Goal: Task Accomplishment & Management: Use online tool/utility

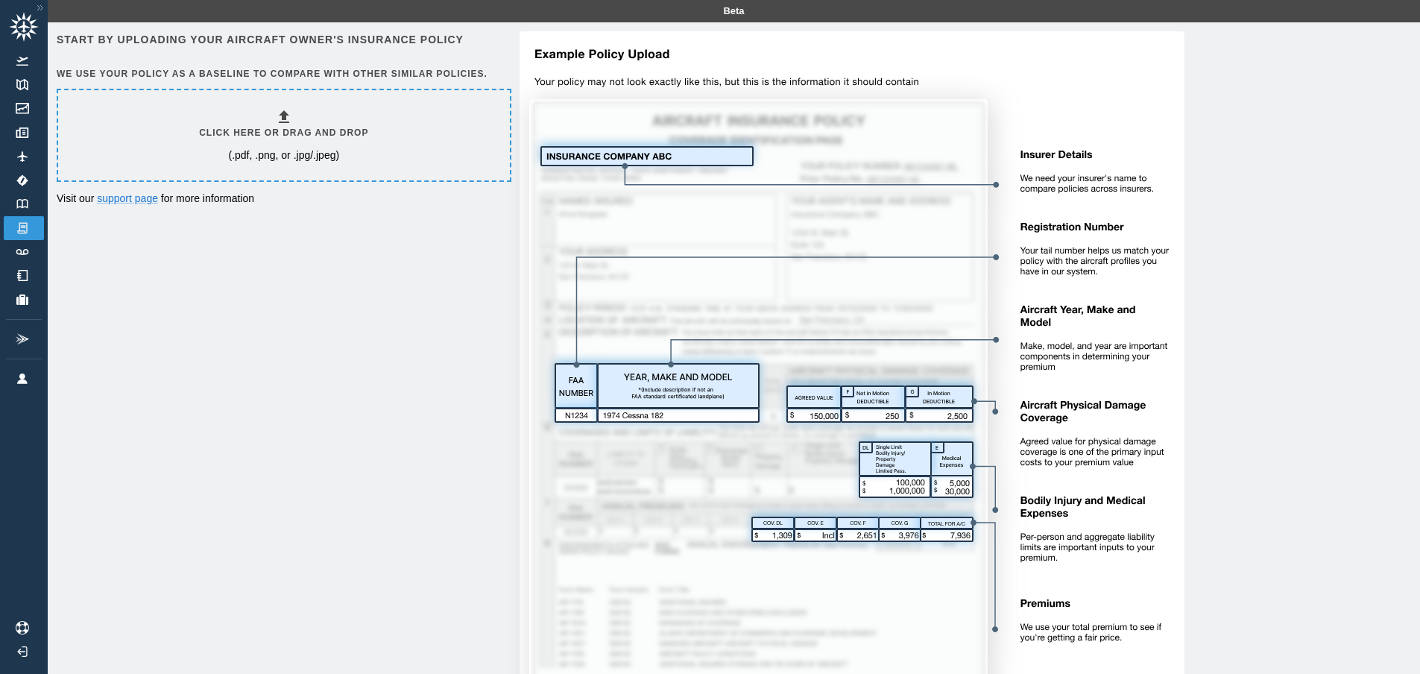
click at [362, 148] on div "Click here or drag and drop (.pdf, .png, or .jpg/.jpeg)" at bounding box center [283, 135] width 169 height 54
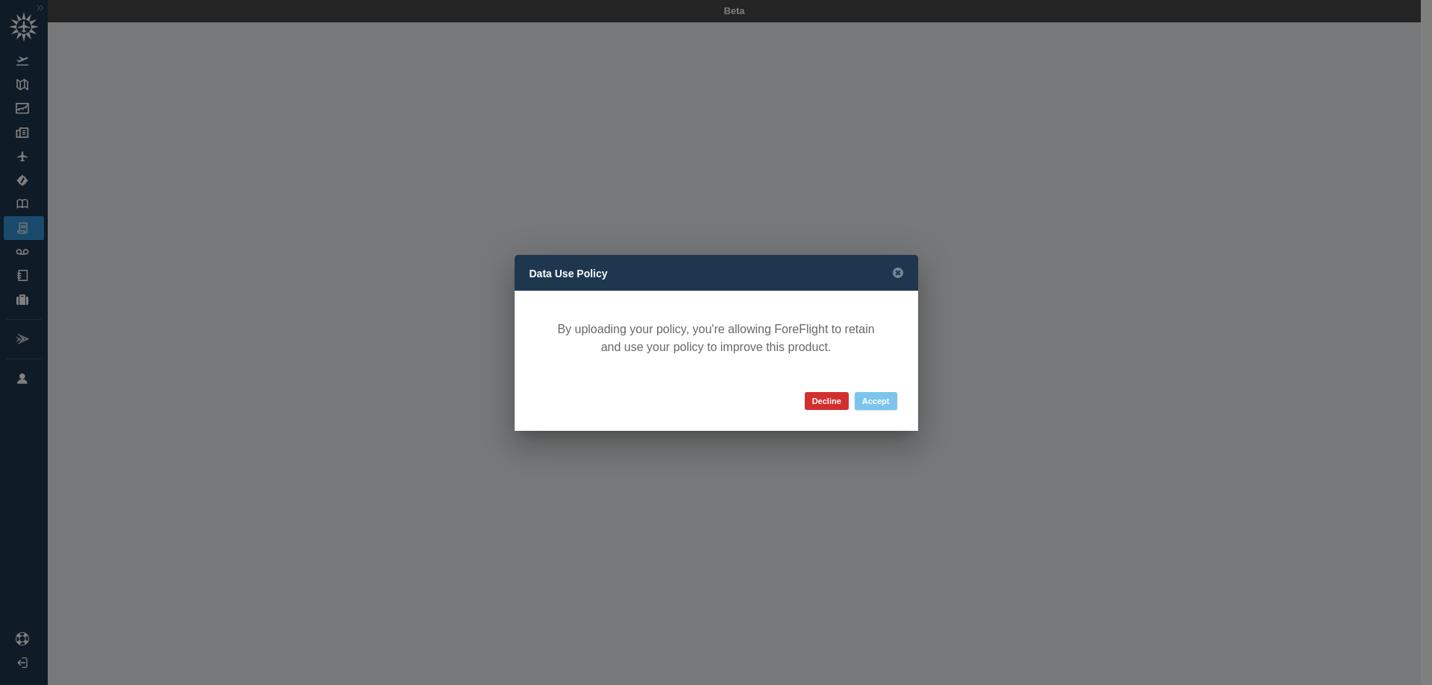
click at [880, 403] on button "Accept" at bounding box center [876, 401] width 43 height 18
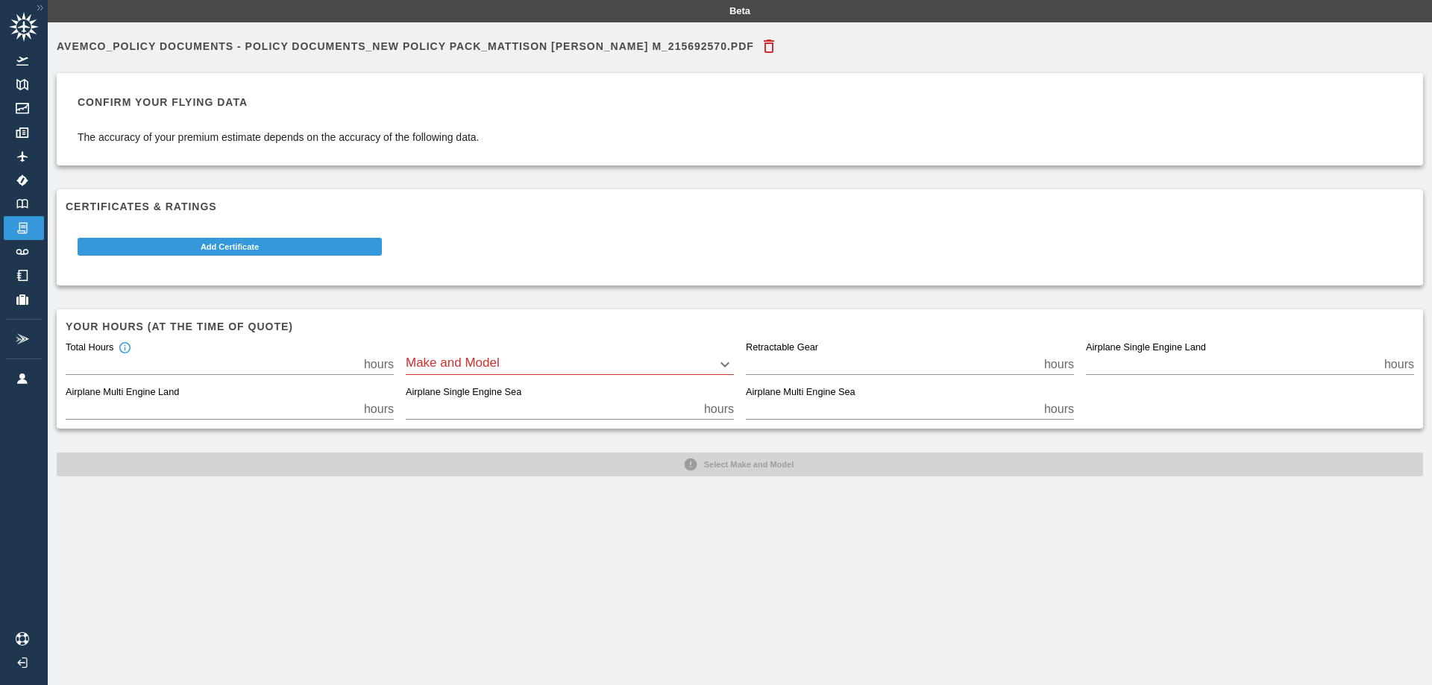
click at [546, 362] on body "Beta Avemco_Policy Documents - Policy Documents_New Policy Pack_MATTISON [PERSO…" at bounding box center [716, 342] width 1432 height 685
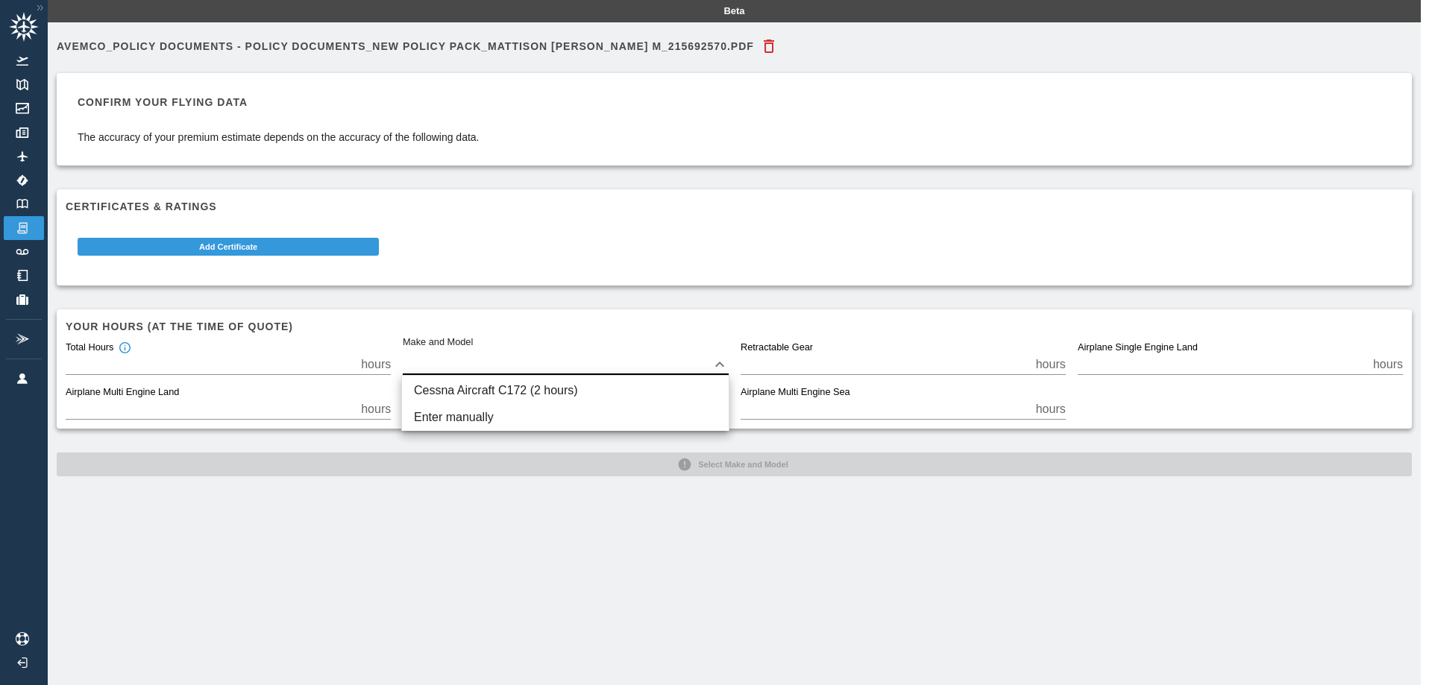
click at [552, 294] on div at bounding box center [716, 342] width 1432 height 685
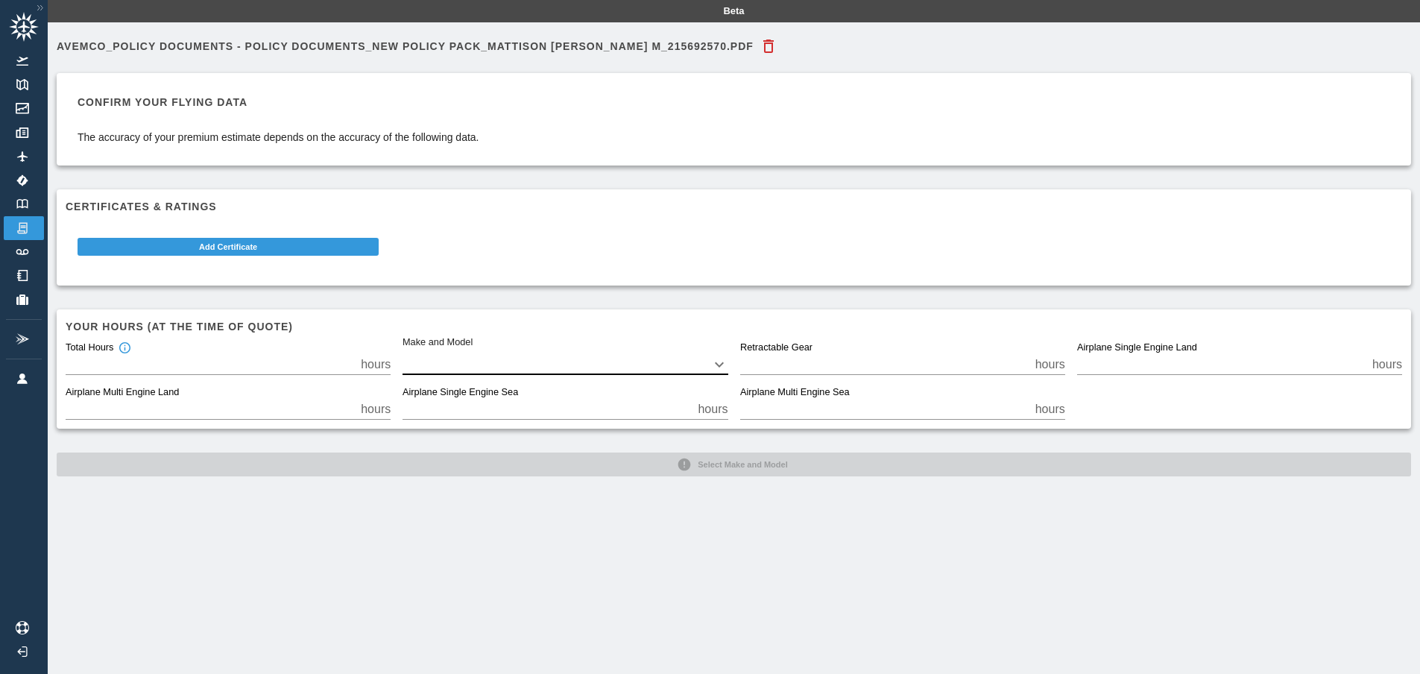
click at [581, 496] on div "Avemco_Policy Documents - Policy Documents_New Policy Pack_MATTISON [PERSON_NAM…" at bounding box center [734, 359] width 1373 height 674
click at [95, 365] on input "*" at bounding box center [210, 364] width 289 height 21
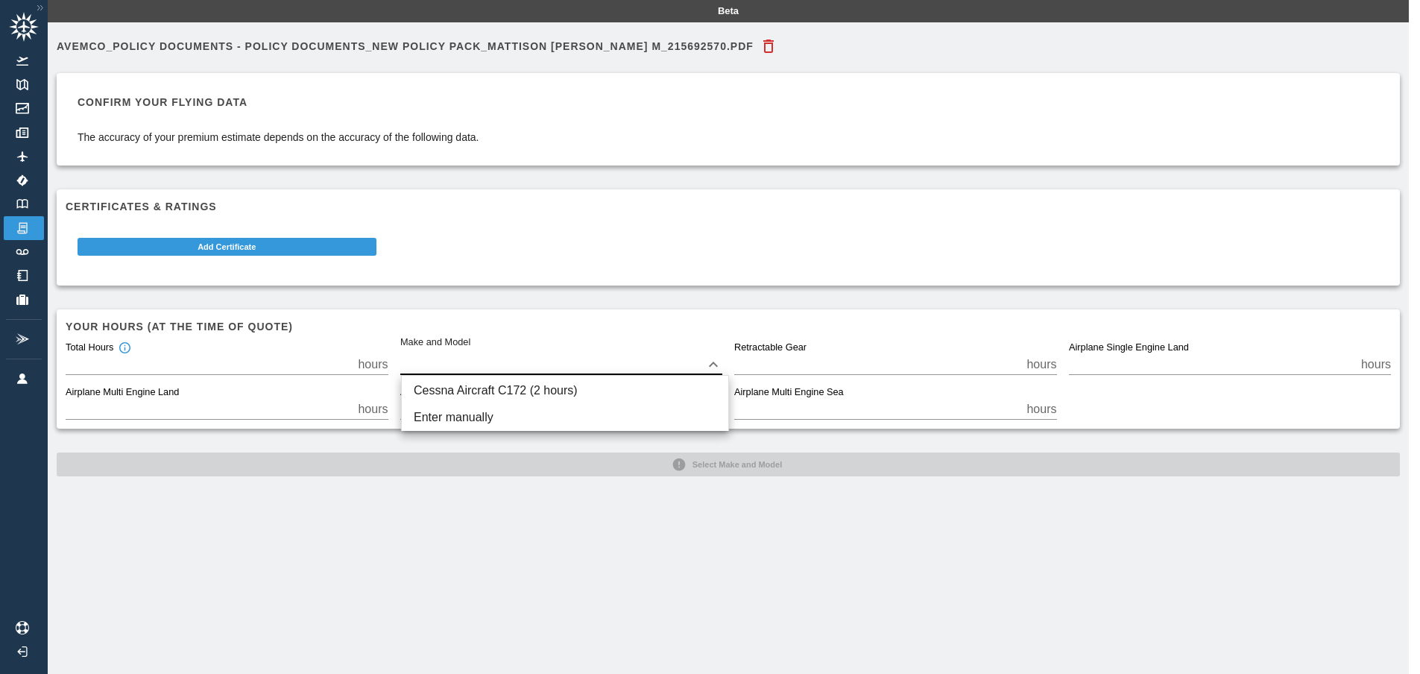
click at [494, 364] on body "Beta Avemco_Policy Documents - Policy Documents_New Policy Pack_MATTISON [PERSO…" at bounding box center [710, 337] width 1420 height 674
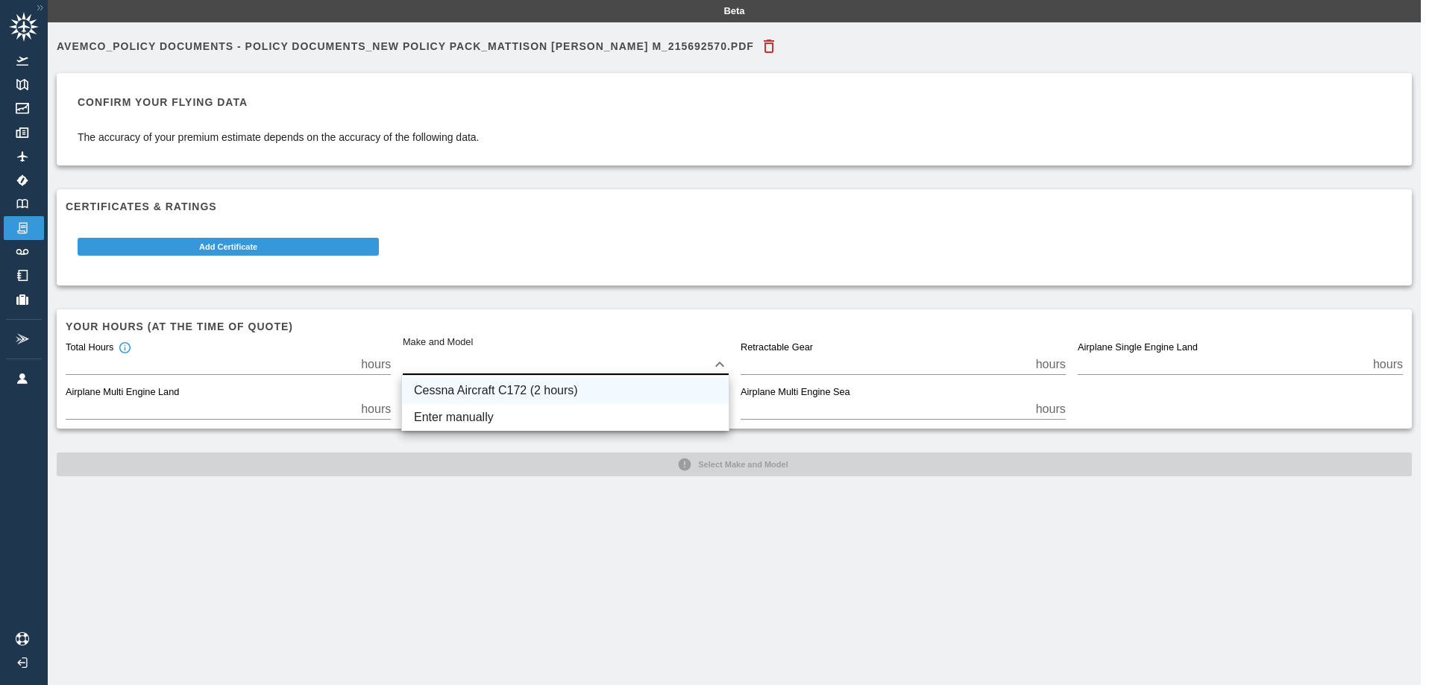
click at [486, 386] on li "Cessna Aircraft C172 (2 hours)" at bounding box center [565, 390] width 327 height 27
type input "****"
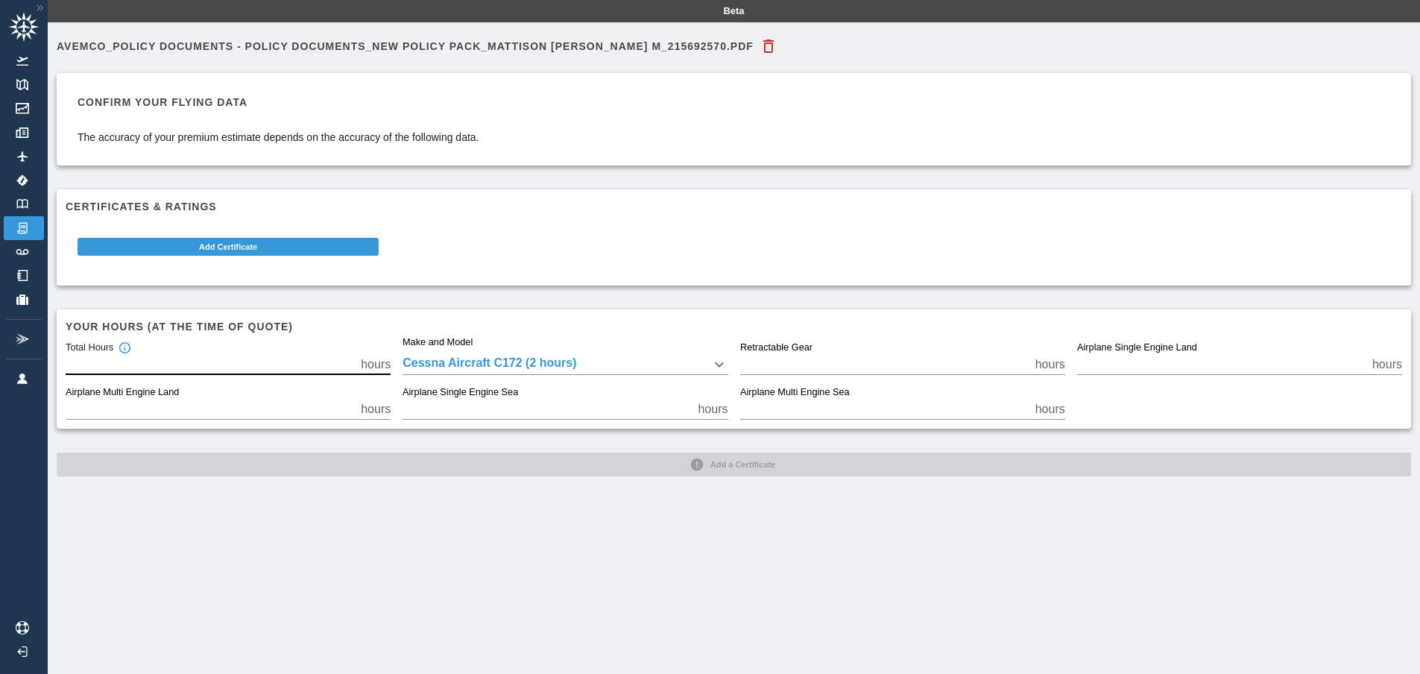
click at [254, 359] on input "*" at bounding box center [210, 364] width 289 height 21
type input "**"
click at [518, 502] on div "Avemco_Policy Documents - Policy Documents_New Policy Pack_MATTISON [PERSON_NAM…" at bounding box center [734, 359] width 1373 height 674
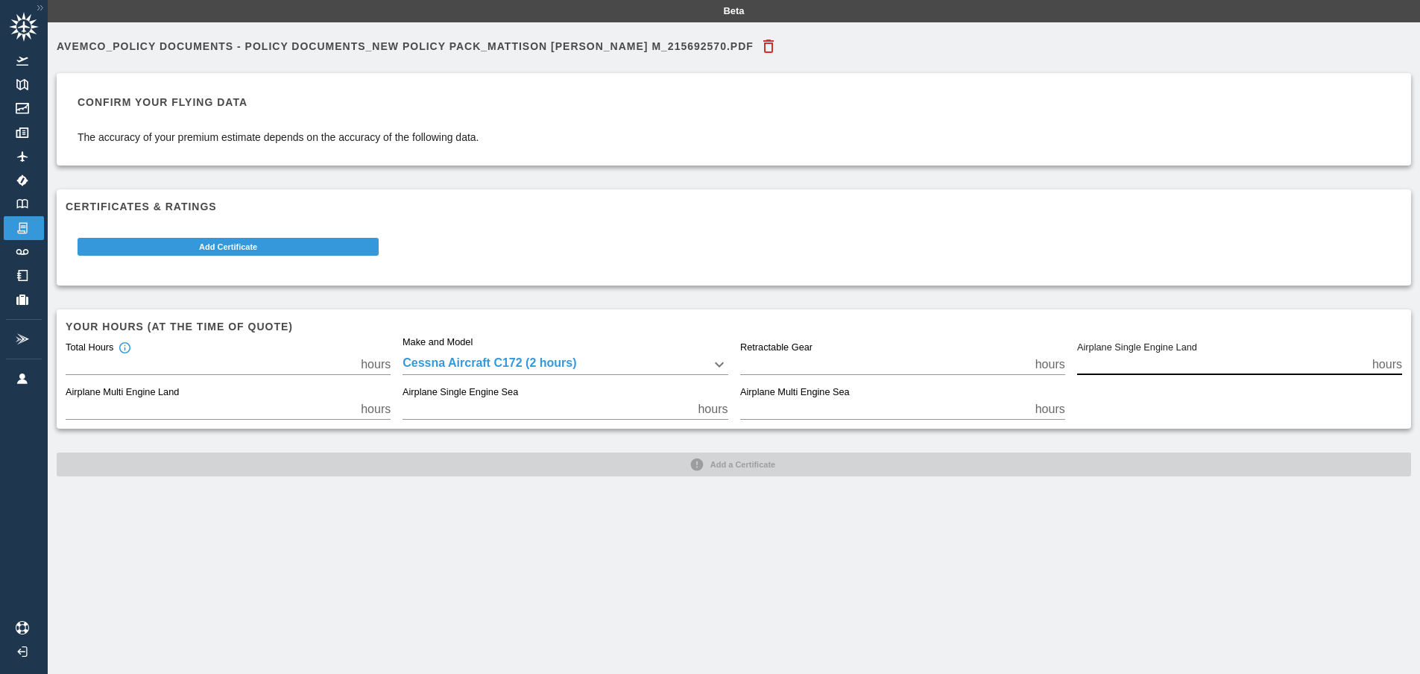
click at [1150, 360] on input "*" at bounding box center [1221, 364] width 289 height 21
type input "**"
click at [676, 535] on div "Avemco_Policy Documents - Policy Documents_New Policy Pack_MATTISON [PERSON_NAM…" at bounding box center [734, 359] width 1373 height 674
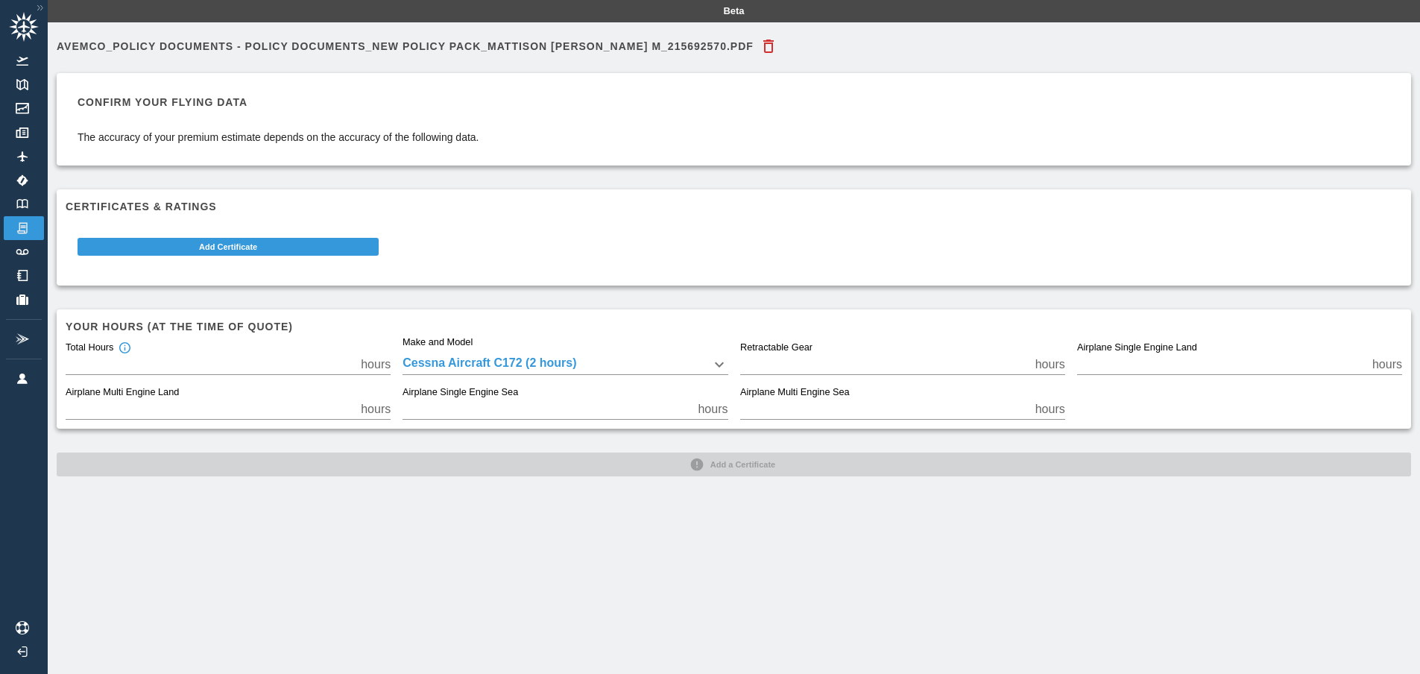
click at [473, 216] on div "Add Certificate" at bounding box center [728, 244] width 1349 height 66
click at [227, 249] on button "Add Certificate" at bounding box center [228, 247] width 301 height 18
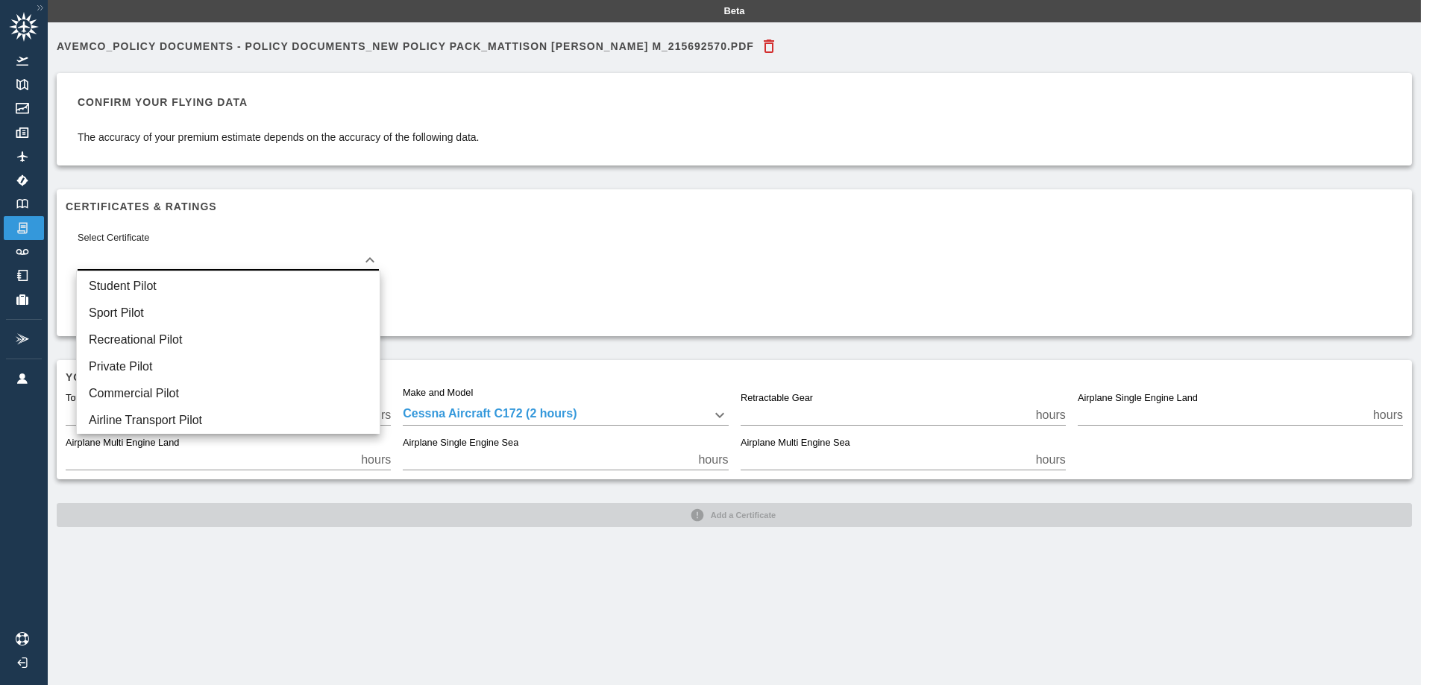
click at [218, 257] on body "Beta Avemco_Policy Documents - Policy Documents_New Policy Pack_MATTISON [PERSO…" at bounding box center [716, 342] width 1432 height 685
click at [174, 280] on li "Student Pilot" at bounding box center [228, 286] width 303 height 27
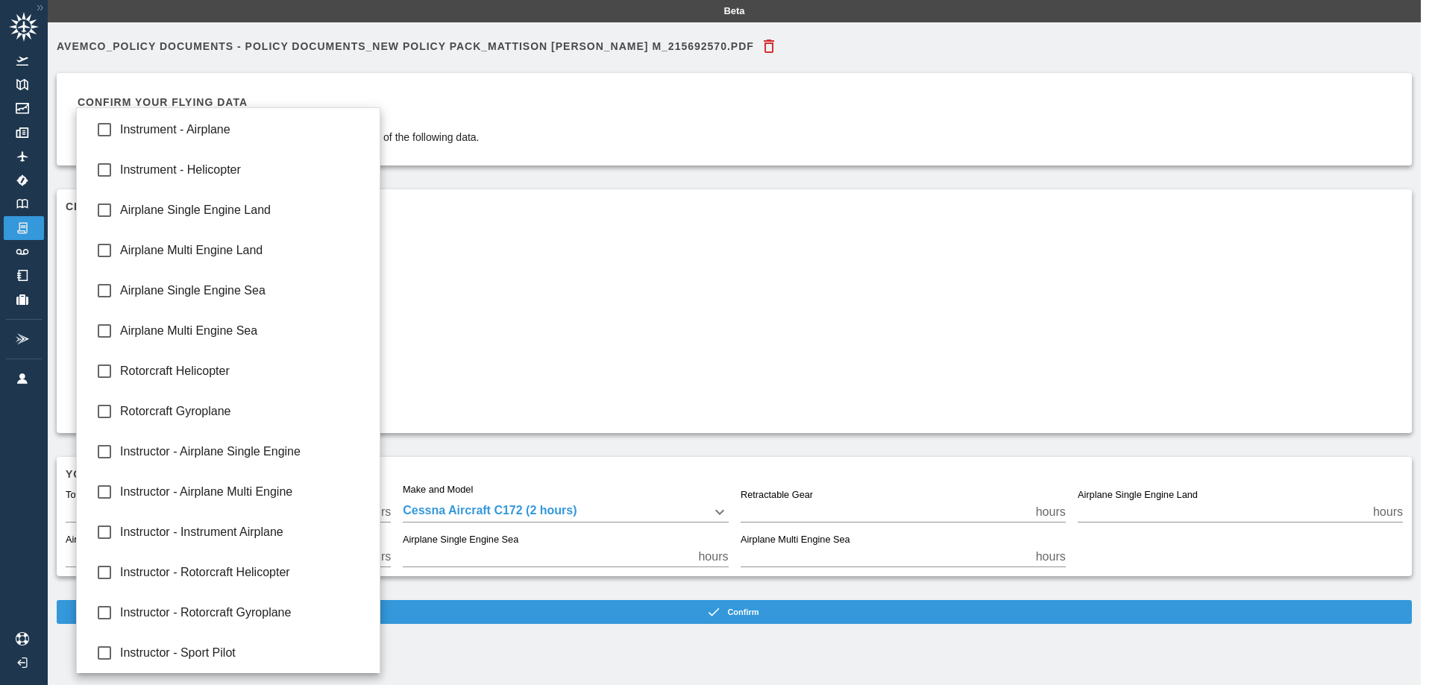
click at [255, 306] on body "Beta Avemco_Policy Documents - Policy Documents_New Policy Pack_MATTISON [PERSO…" at bounding box center [716, 342] width 1432 height 685
click at [480, 279] on div at bounding box center [716, 342] width 1432 height 685
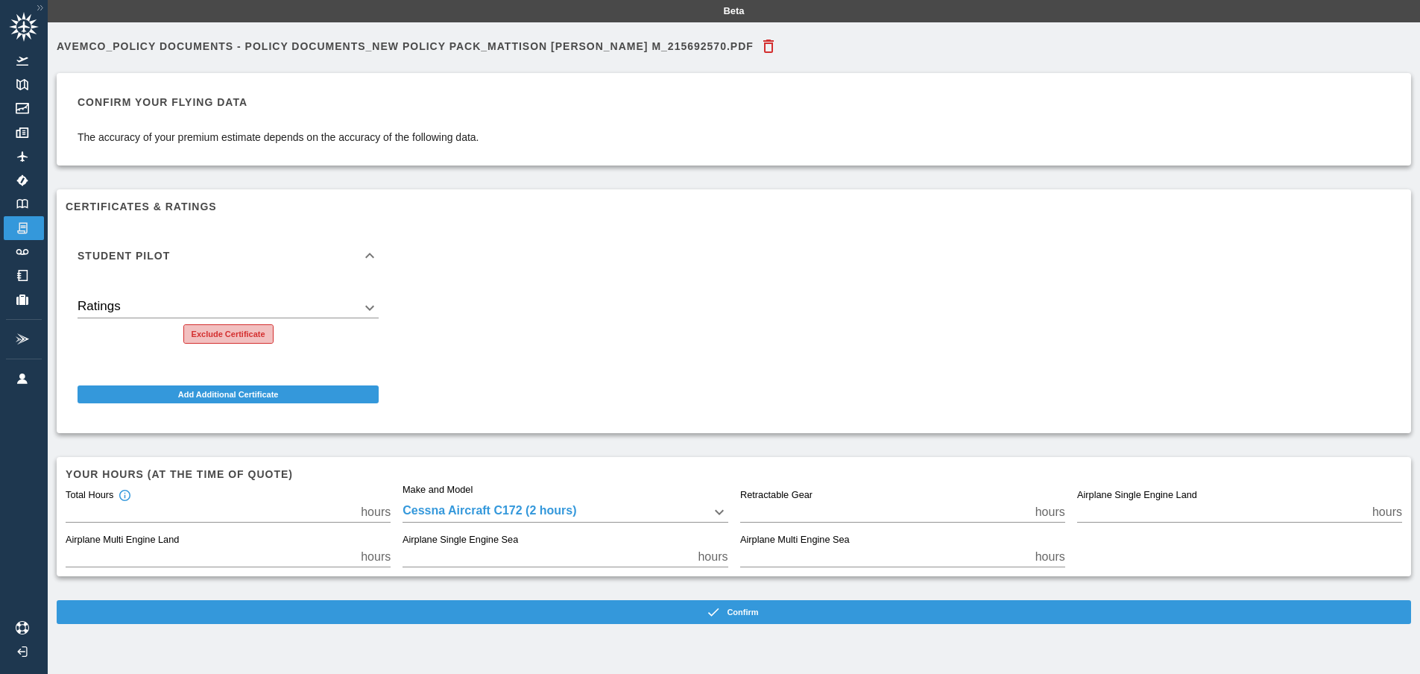
click at [253, 334] on button "Exclude Certificate" at bounding box center [228, 333] width 90 height 19
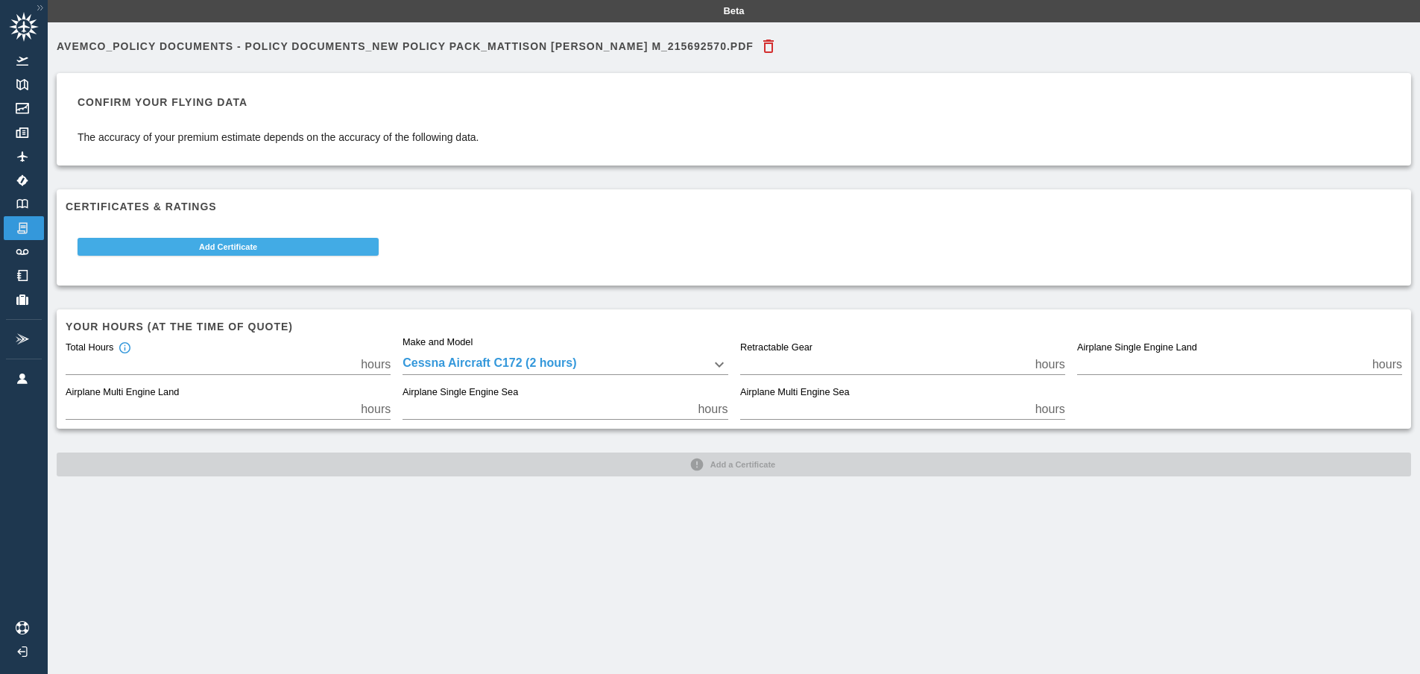
click at [271, 251] on button "Add Certificate" at bounding box center [228, 247] width 301 height 18
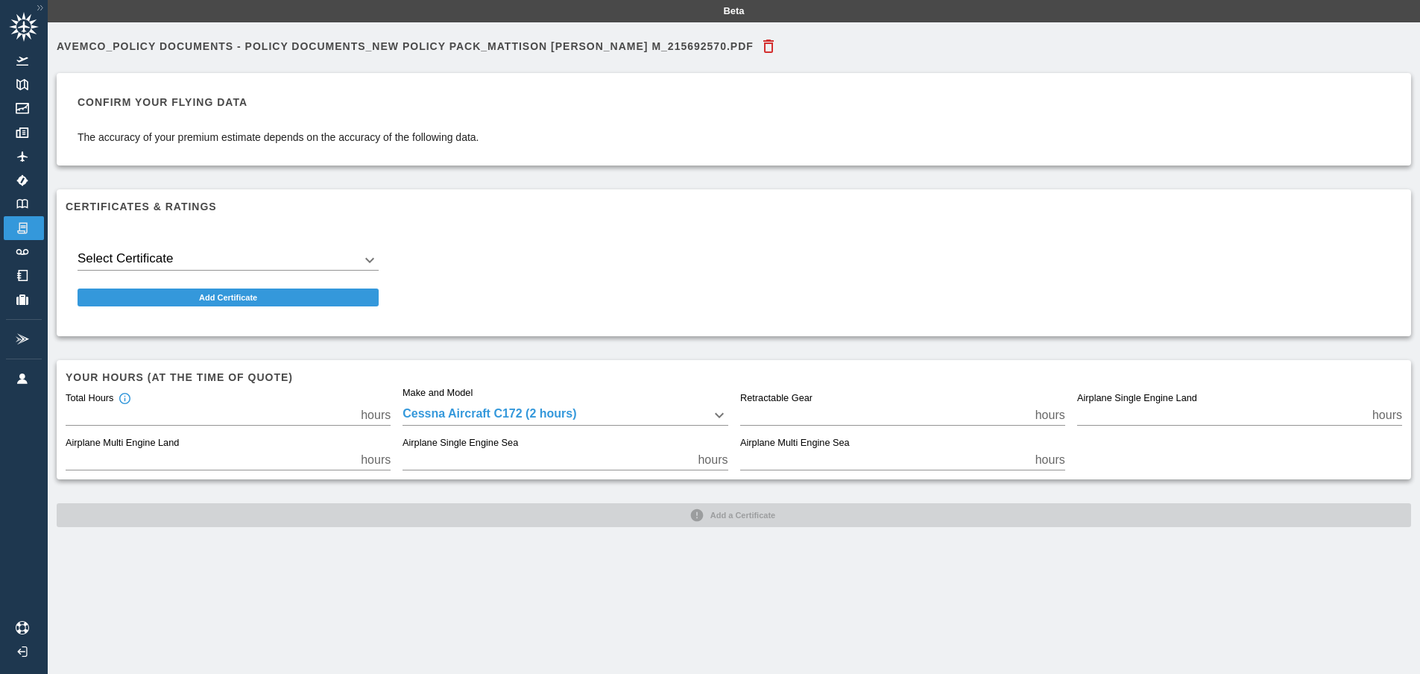
click at [230, 257] on body "Beta Avemco_Policy Documents - Policy Documents_New Policy Pack_MATTISON [PERSO…" at bounding box center [710, 337] width 1420 height 674
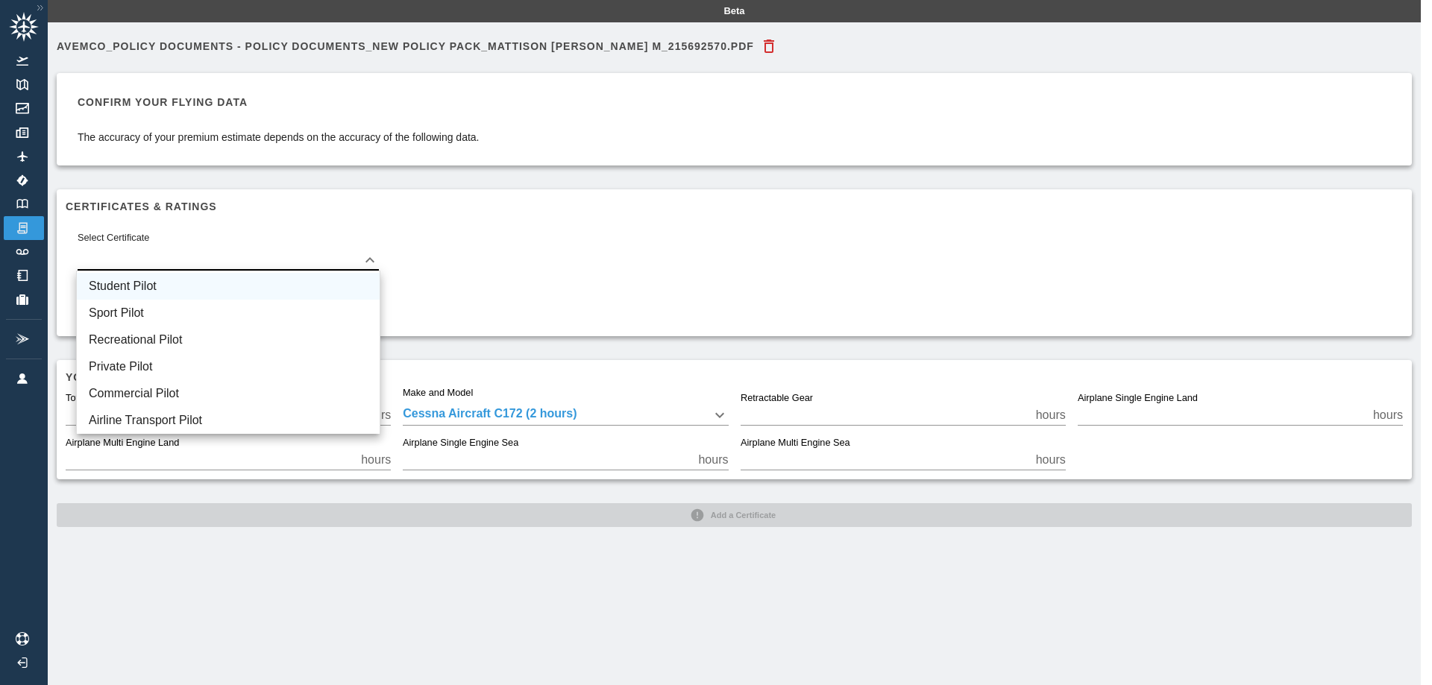
click at [167, 283] on li "Student Pilot" at bounding box center [228, 286] width 303 height 27
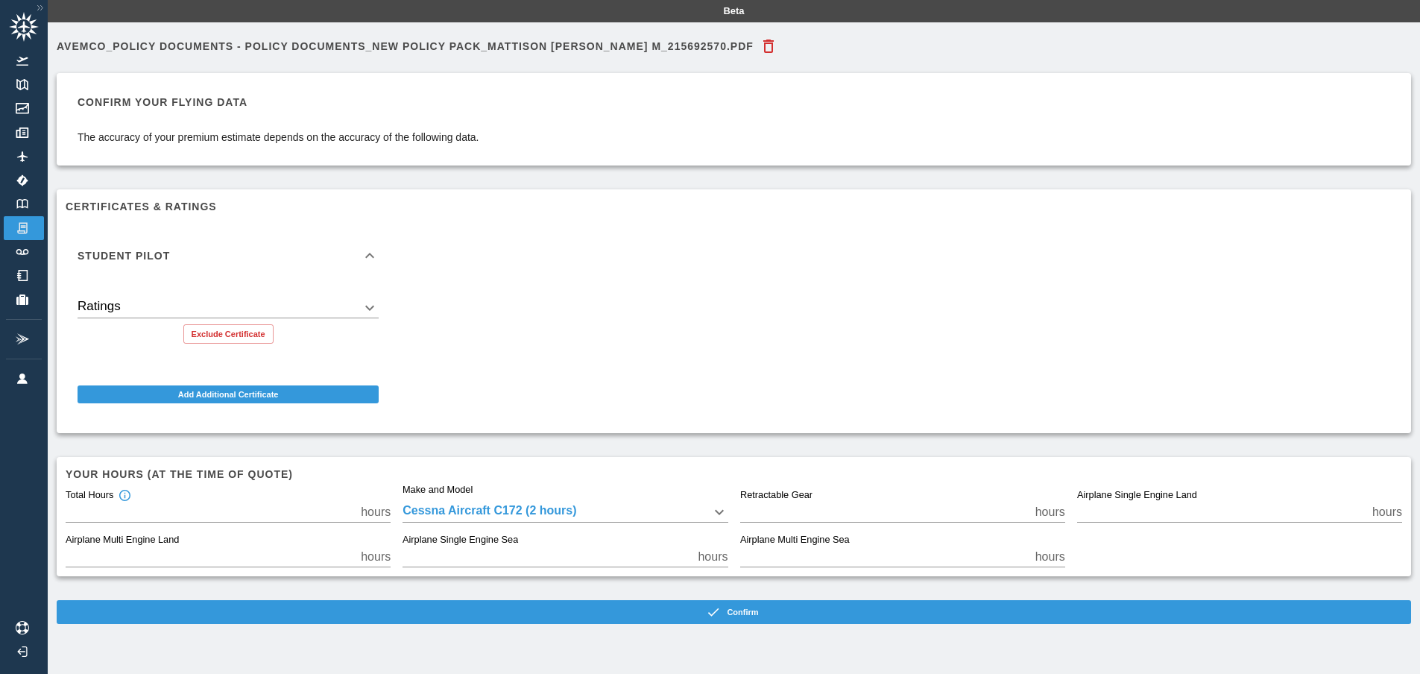
click at [494, 333] on div "Student Pilot Ratings ​ Exclude Certificate Add Additional Certificate" at bounding box center [728, 317] width 1349 height 213
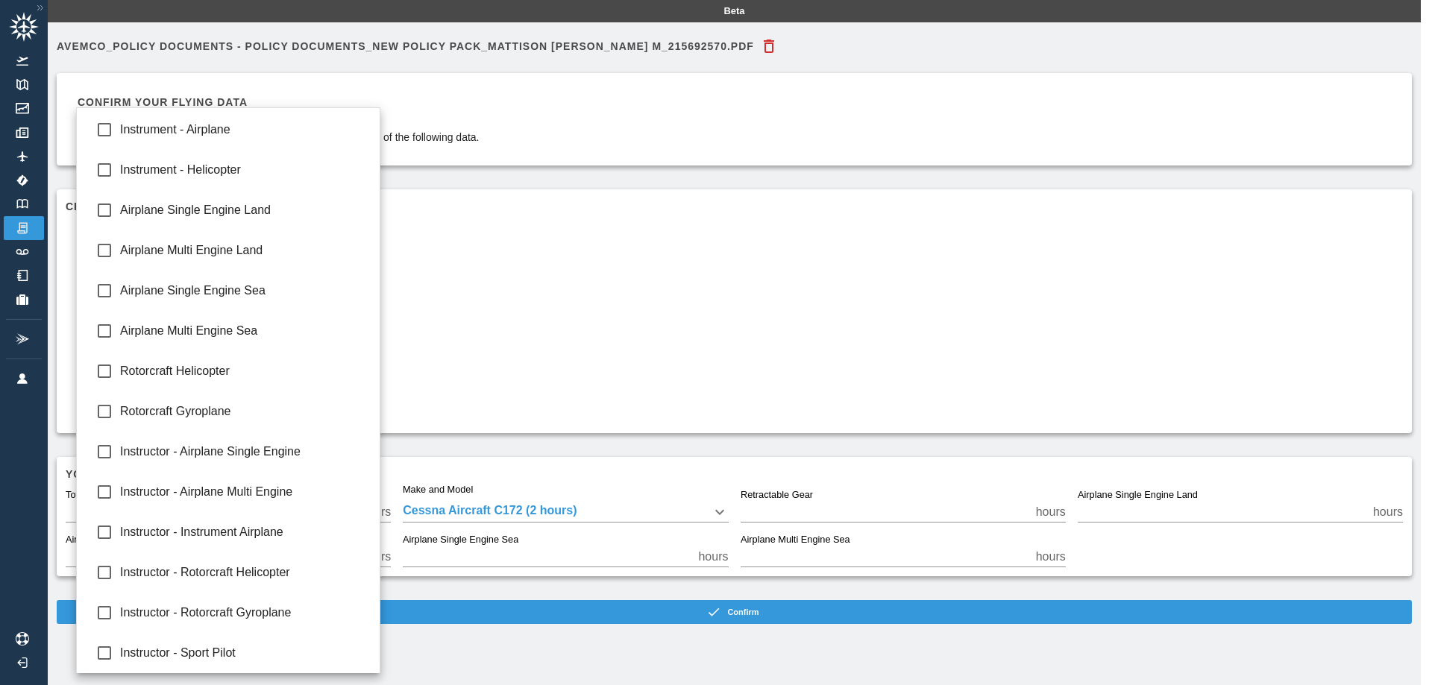
click at [351, 315] on body "Beta Avemco_Policy Documents - Policy Documents_New Policy Pack_MATTISON [PERSO…" at bounding box center [716, 342] width 1432 height 685
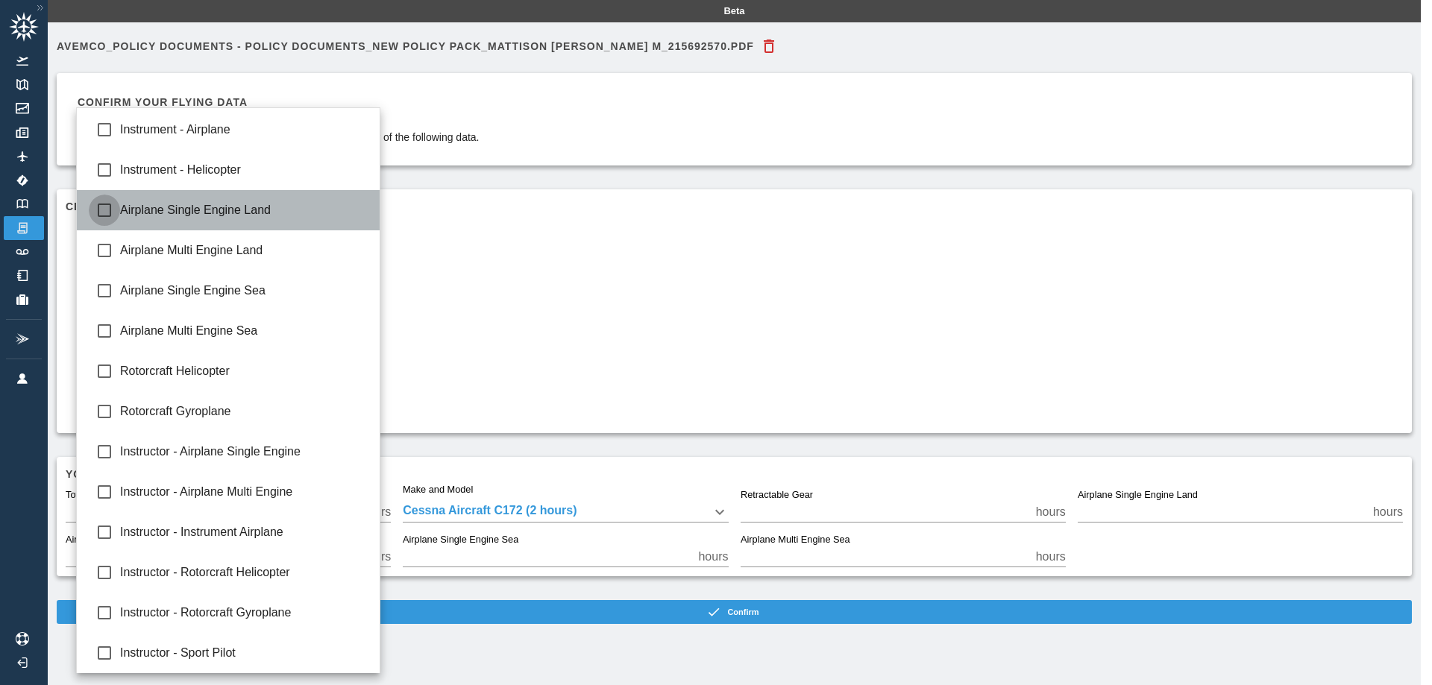
type input "**********"
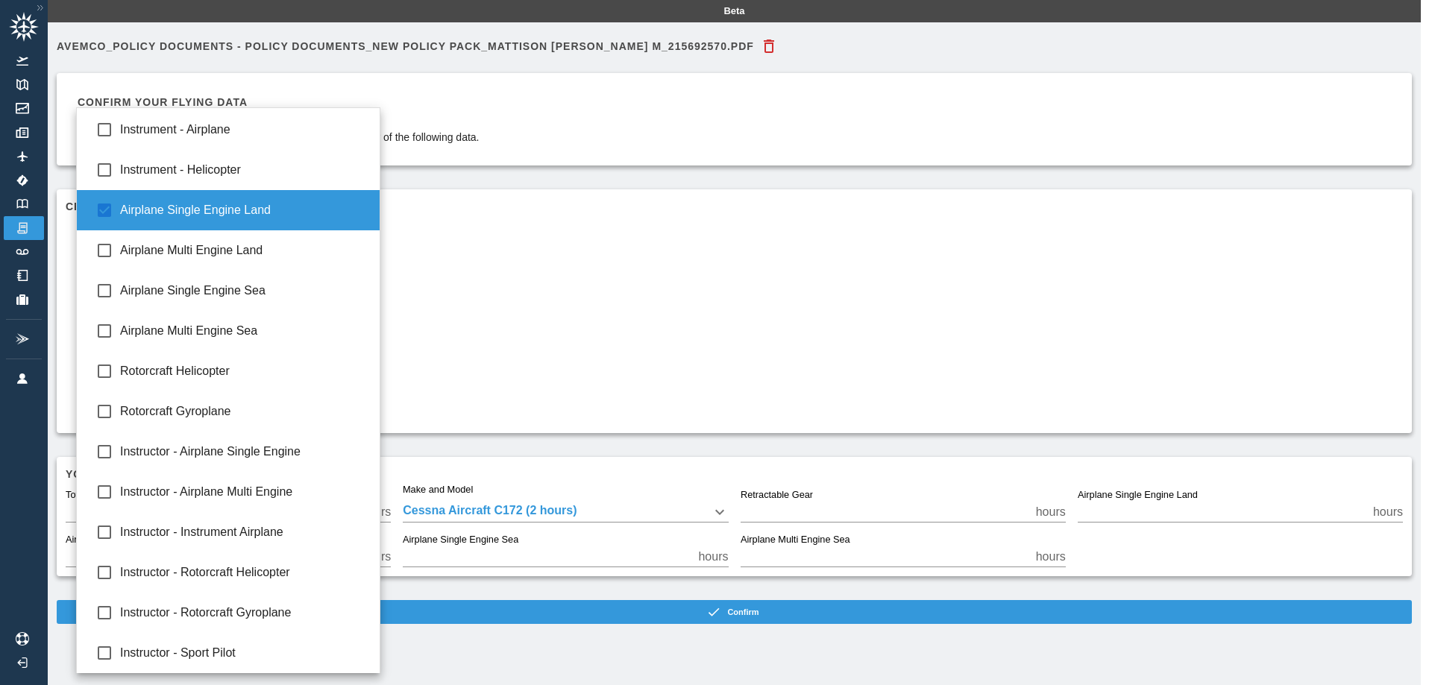
click at [465, 271] on div at bounding box center [716, 342] width 1432 height 685
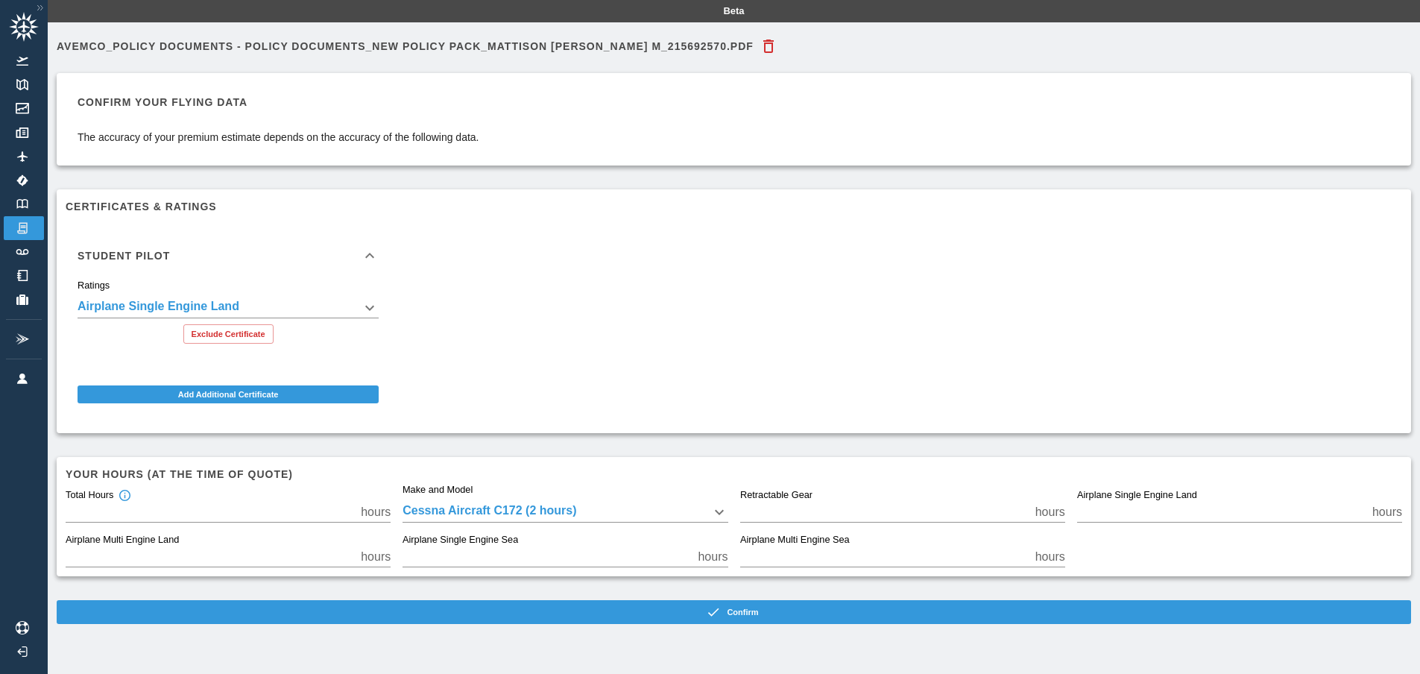
click at [508, 313] on div "**********" at bounding box center [728, 317] width 1349 height 213
click at [247, 300] on body "**********" at bounding box center [710, 337] width 1420 height 674
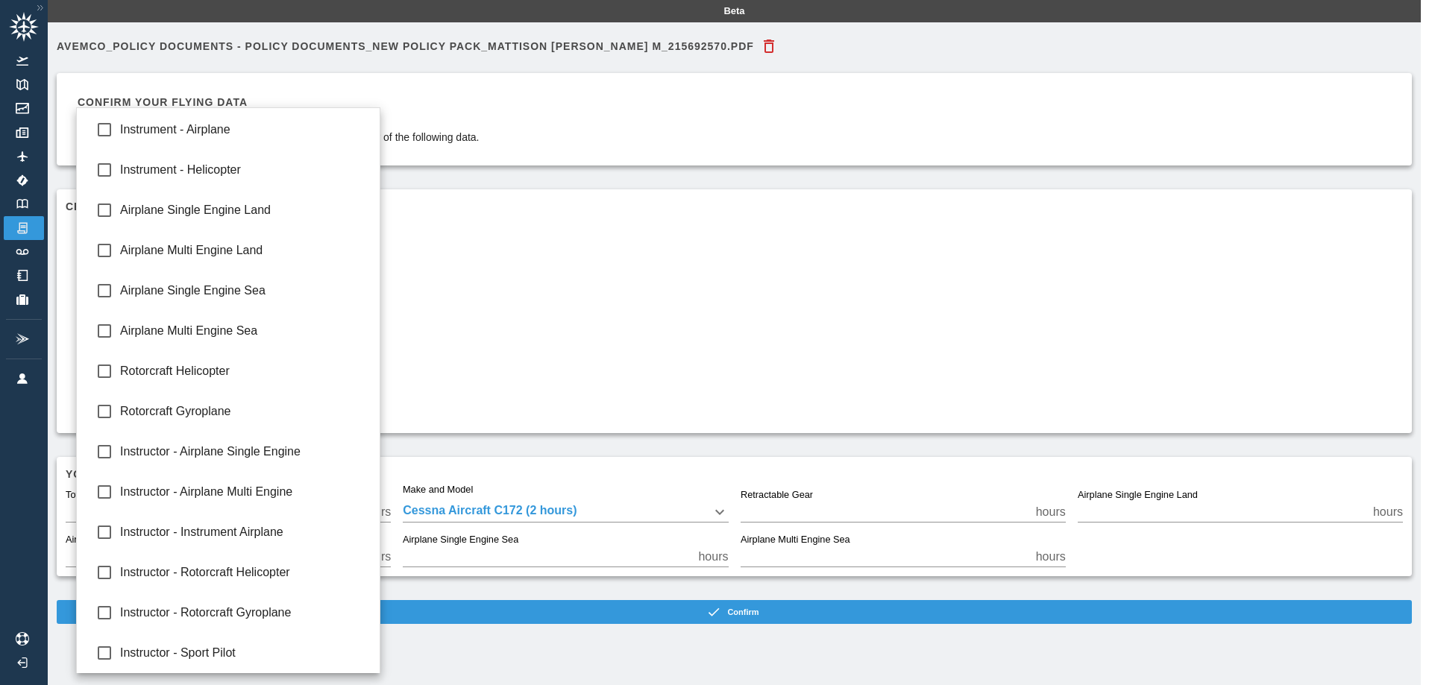
click at [492, 306] on div at bounding box center [716, 342] width 1432 height 685
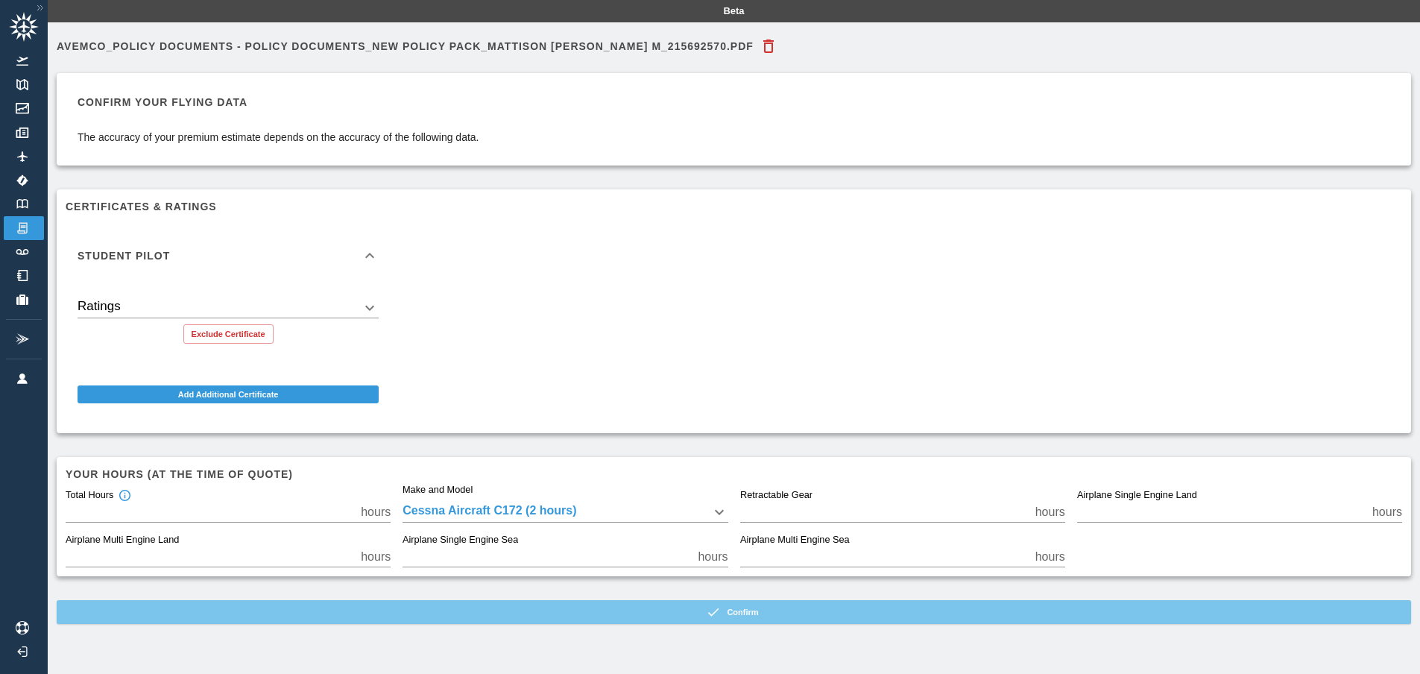
click at [752, 614] on button "Confirm" at bounding box center [734, 612] width 1355 height 24
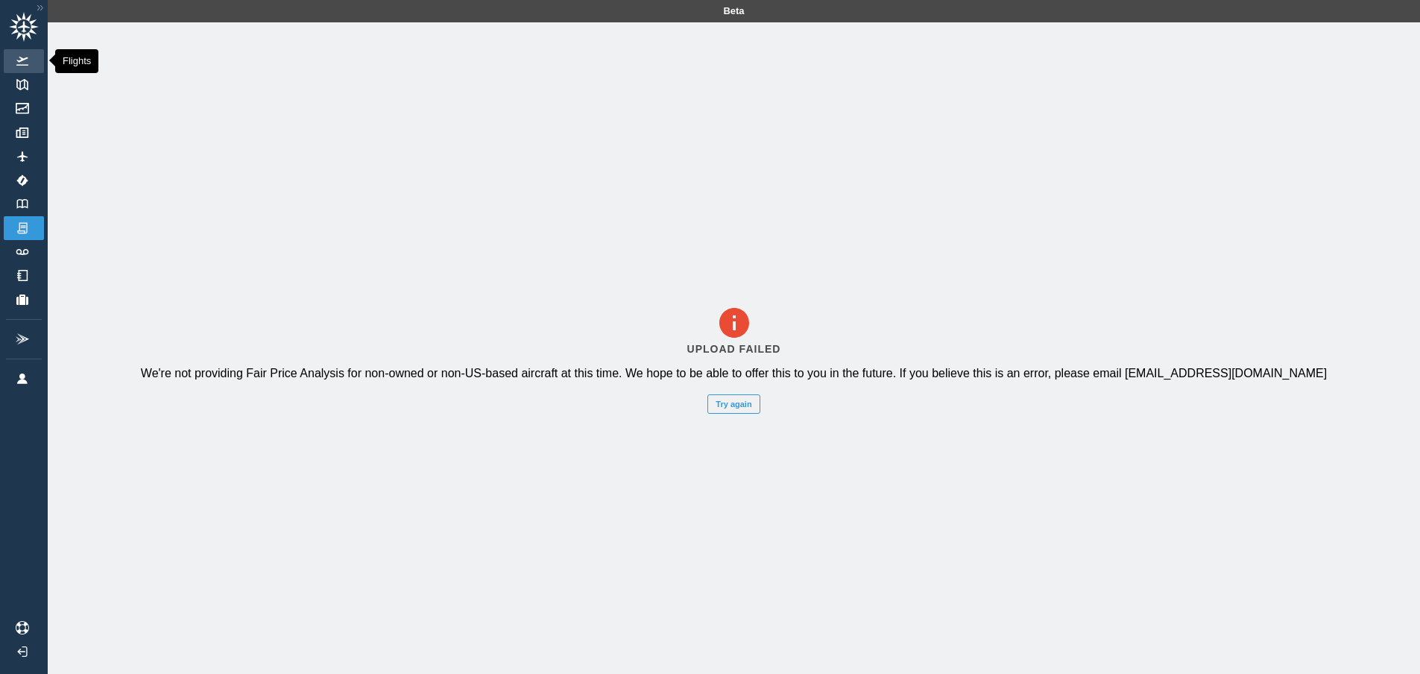
click at [23, 62] on img at bounding box center [22, 61] width 16 height 9
